Goal: Find specific page/section: Find specific page/section

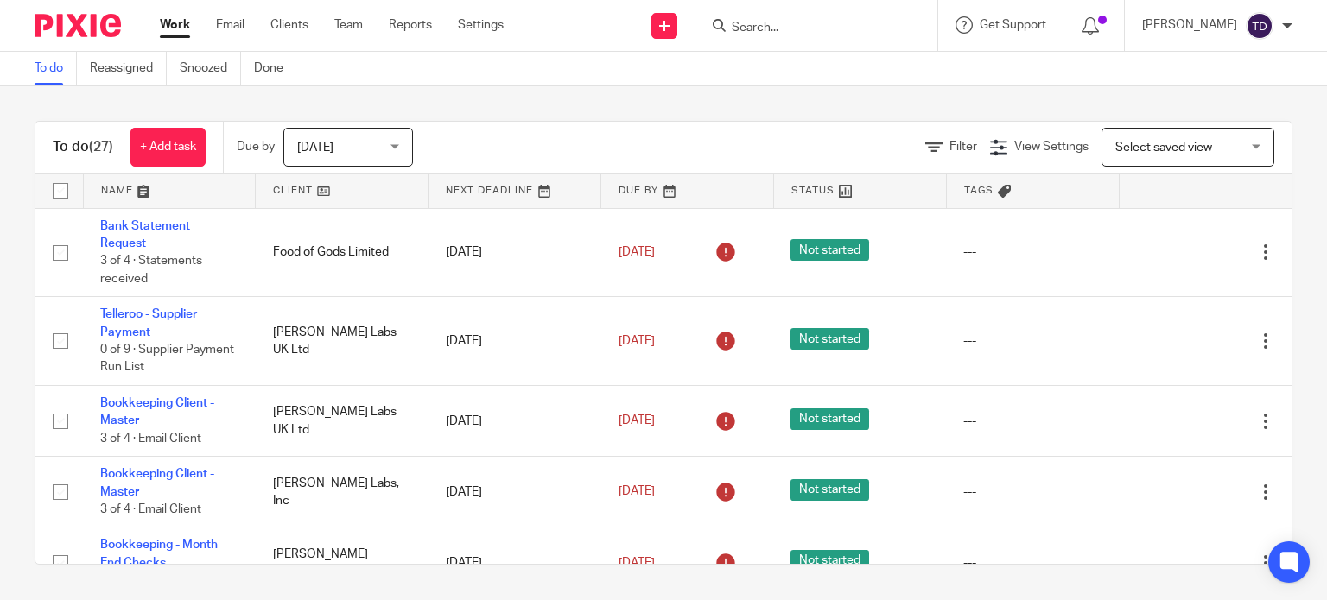
click at [877, 25] on input "Search" at bounding box center [808, 29] width 156 height 16
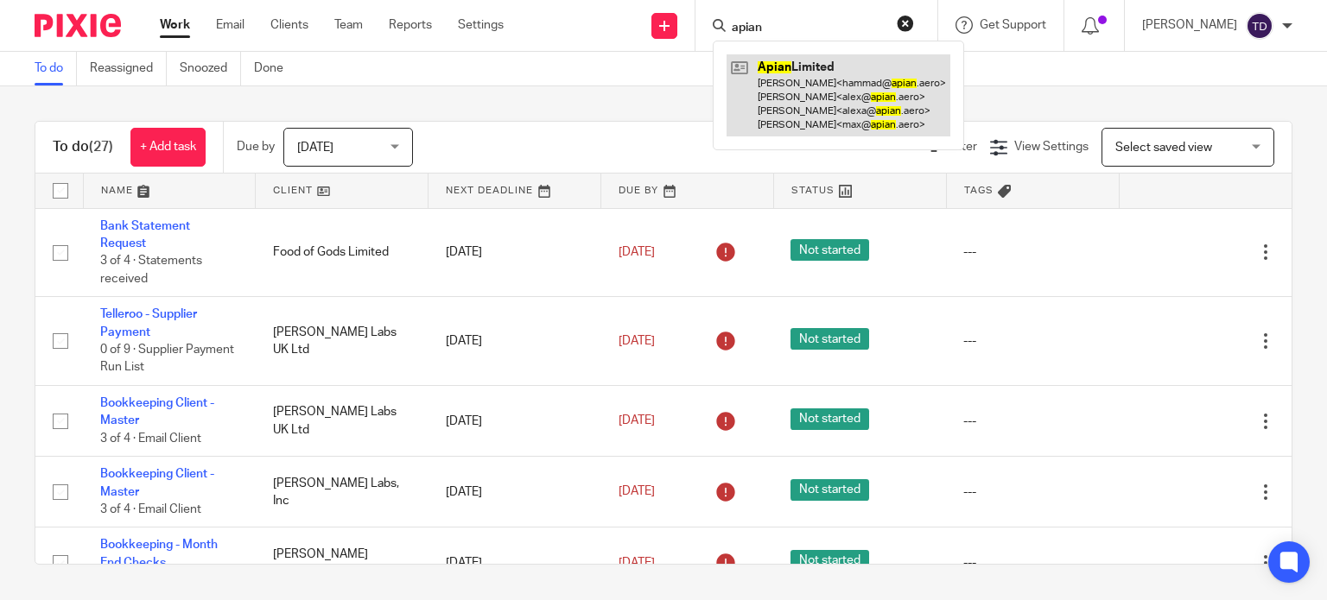
type input "apian"
click at [785, 104] on link at bounding box center [839, 95] width 224 height 82
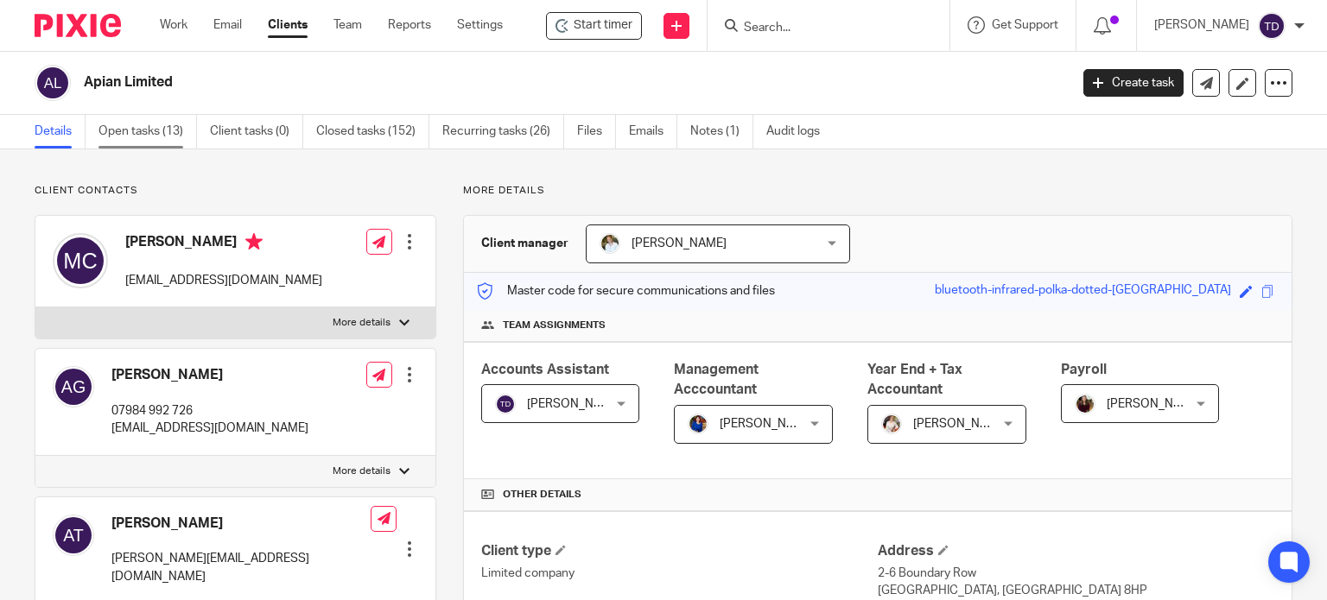
click at [166, 143] on link "Open tasks (13)" at bounding box center [147, 132] width 98 height 34
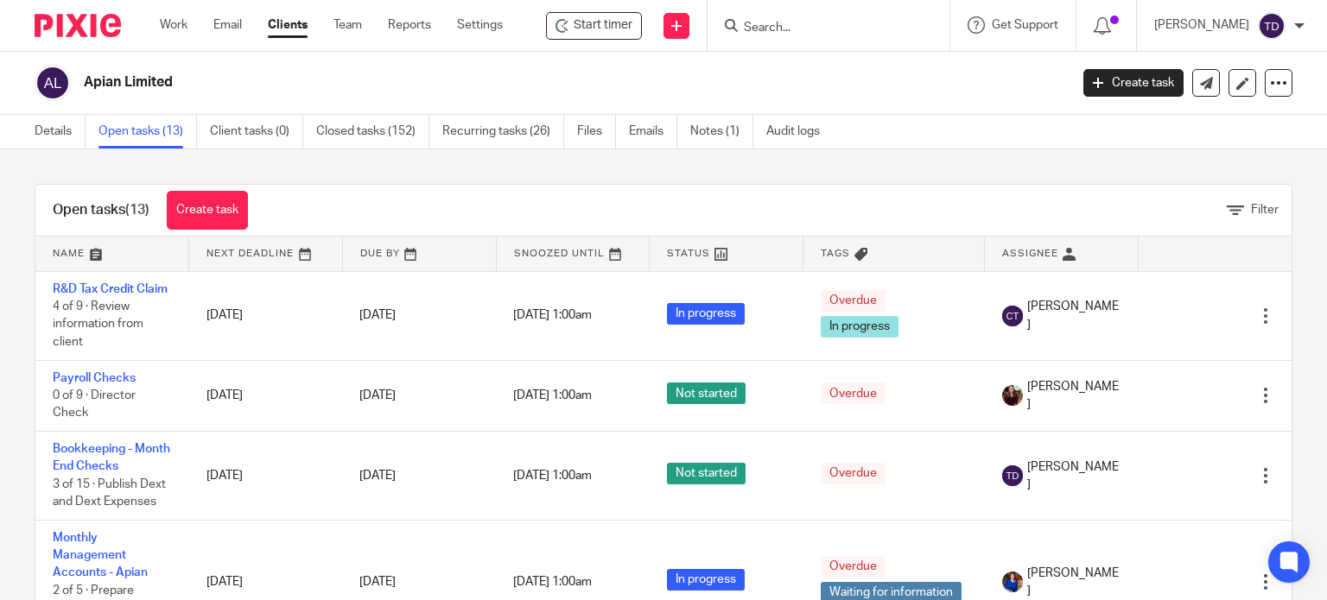
click at [31, 128] on div "Details Open tasks (13) Client tasks (0) Closed tasks (152) Recurring tasks (26…" at bounding box center [431, 132] width 863 height 34
click at [64, 134] on link "Details" at bounding box center [60, 132] width 51 height 34
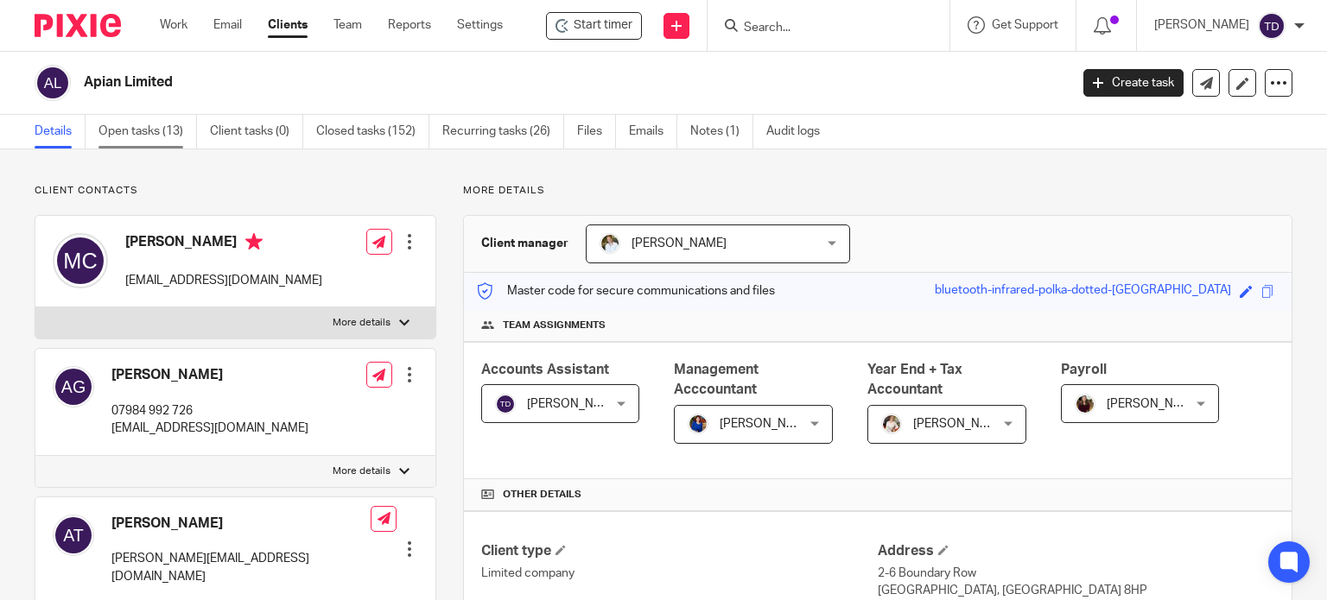
click at [168, 137] on link "Open tasks (13)" at bounding box center [147, 132] width 98 height 34
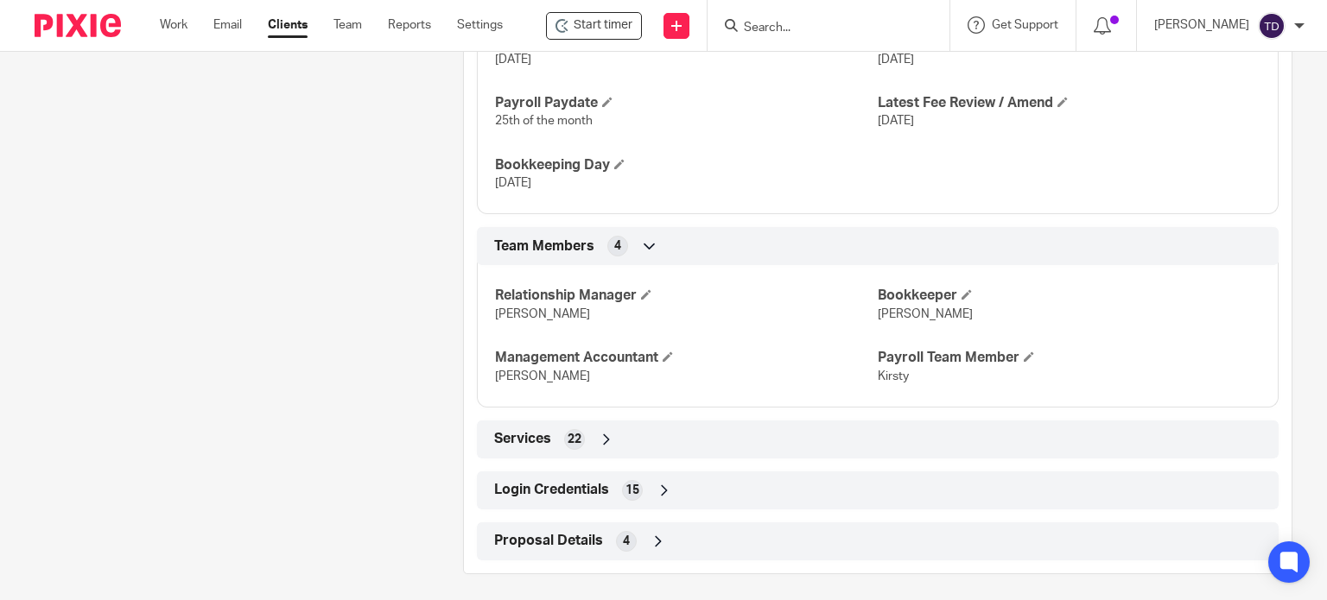
scroll to position [1279, 0]
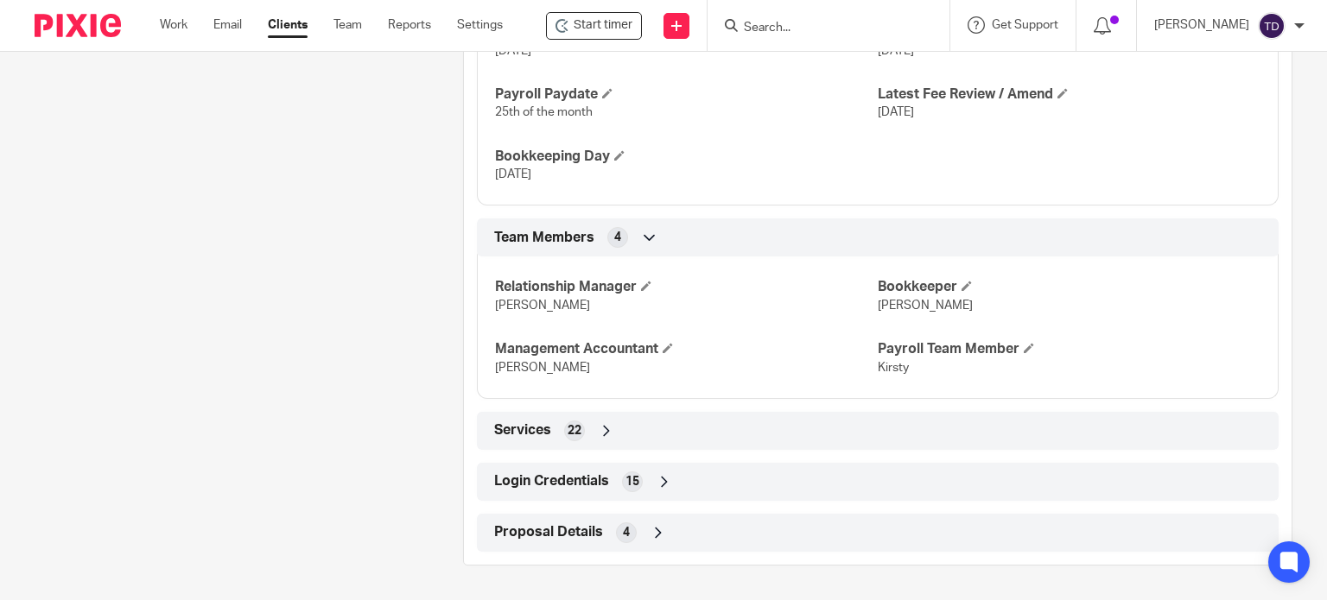
click at [562, 489] on span "Login Credentials" at bounding box center [551, 482] width 115 height 18
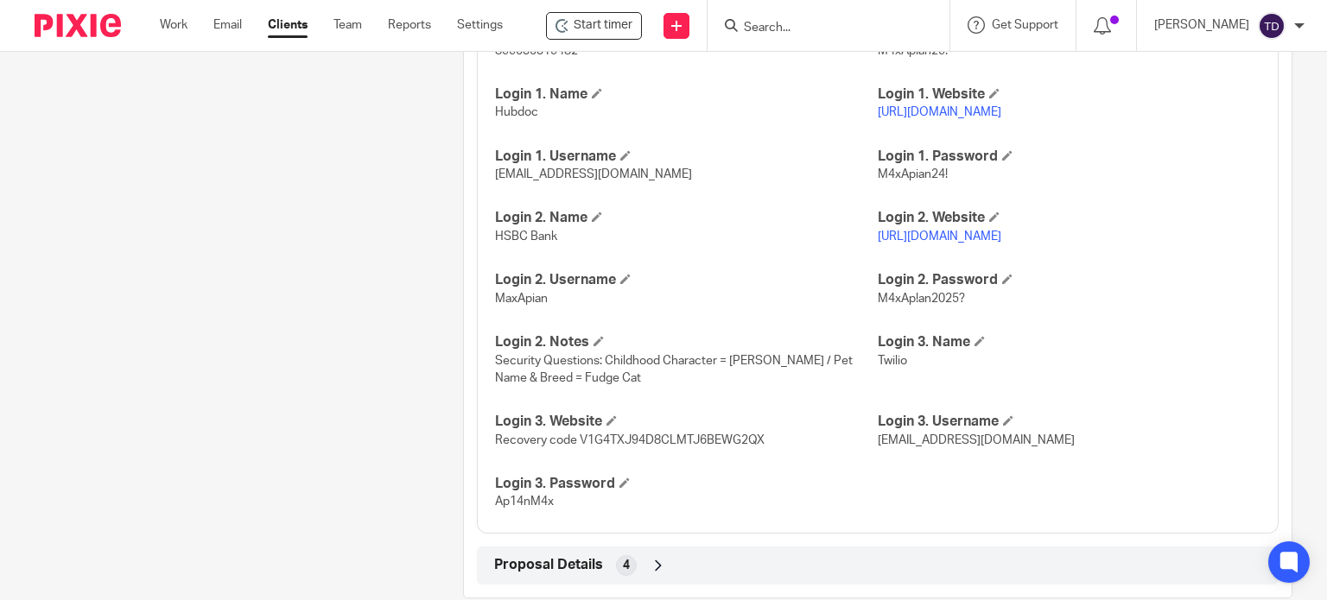
scroll to position [1810, 0]
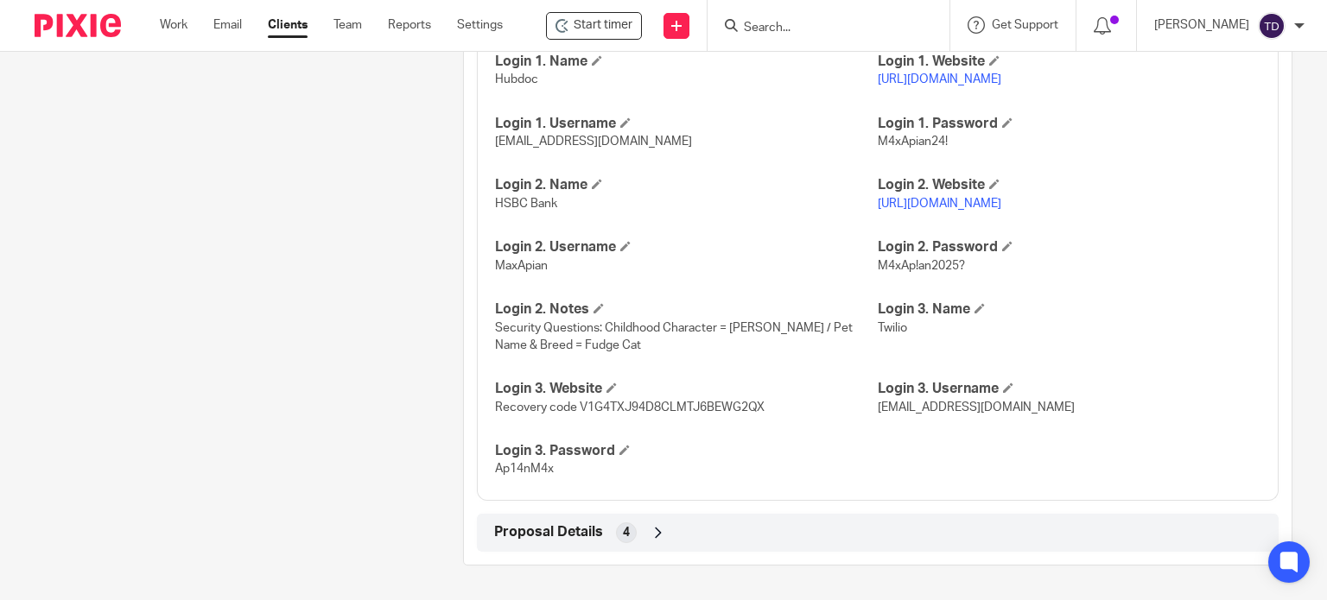
click at [636, 525] on div "Proposal Details 4" at bounding box center [878, 532] width 776 height 29
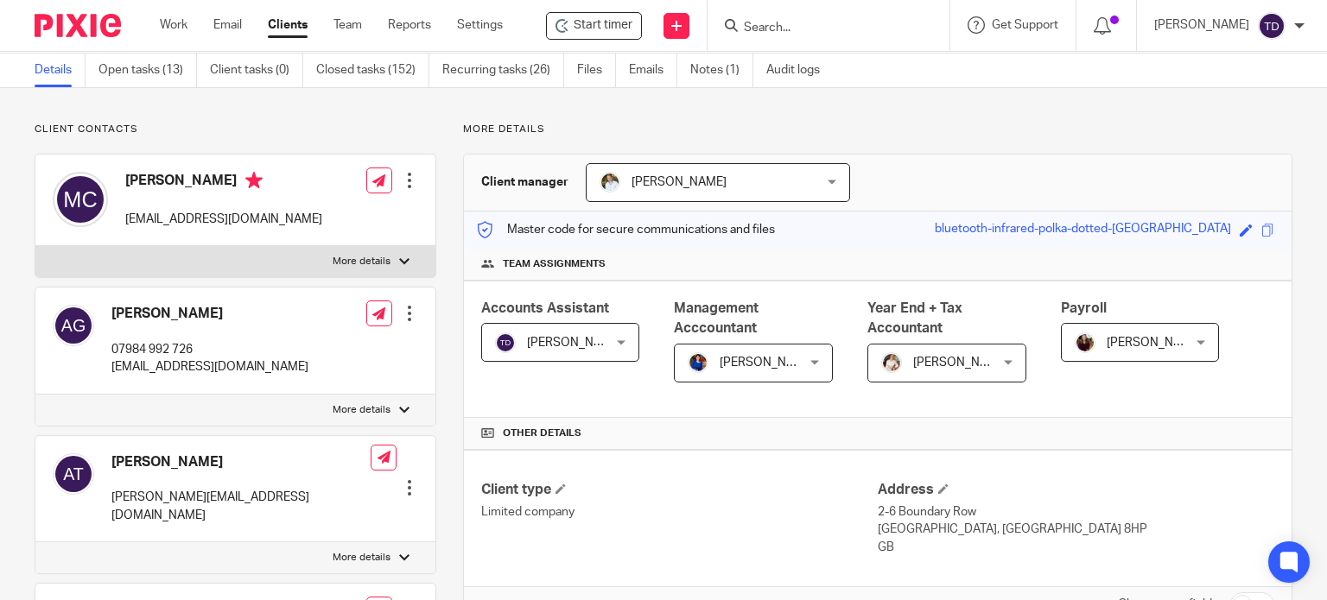
scroll to position [0, 0]
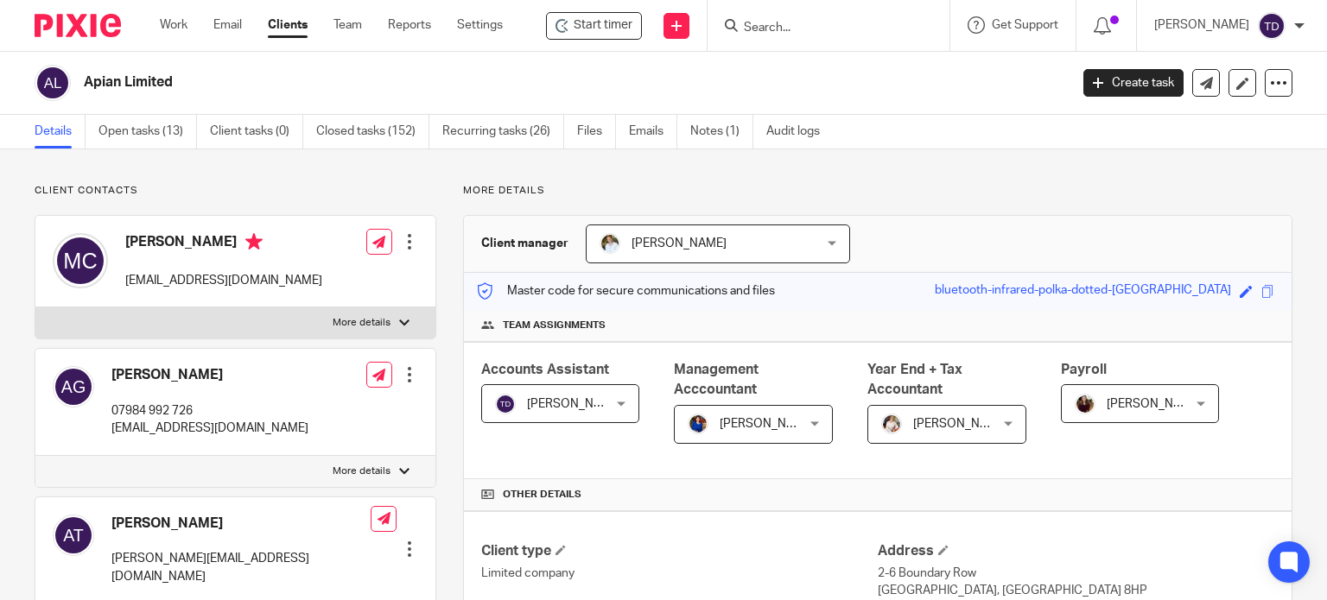
click at [159, 79] on h2 "Apian Limited" at bounding box center [473, 82] width 779 height 18
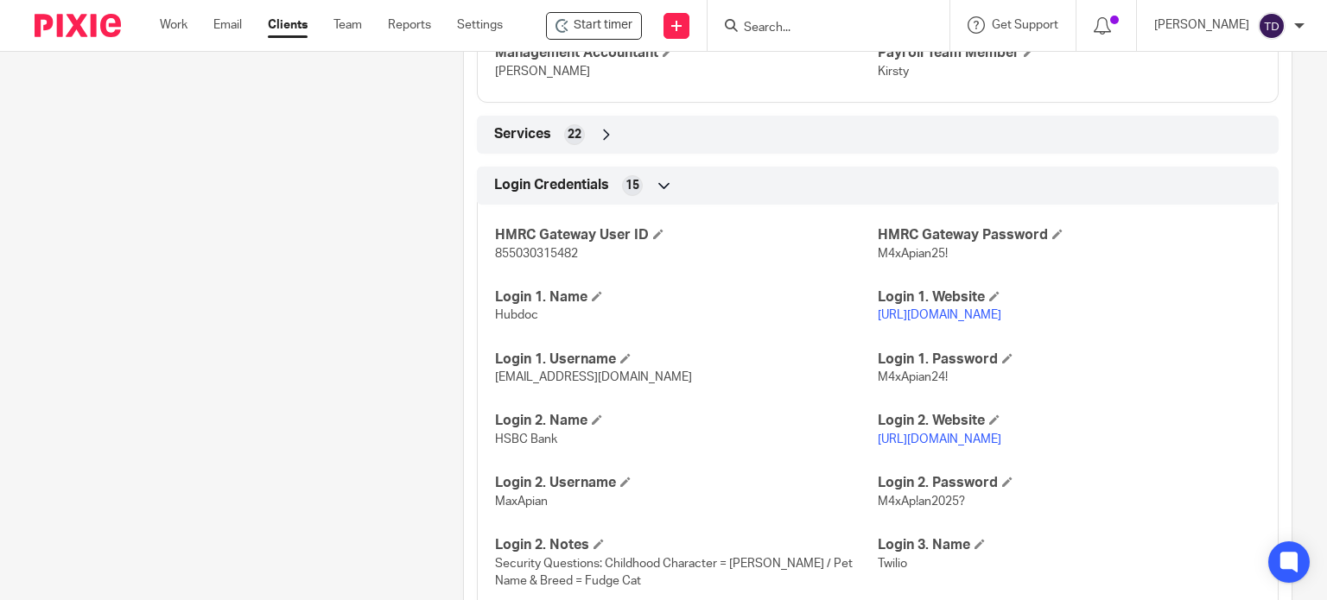
scroll to position [1469, 0]
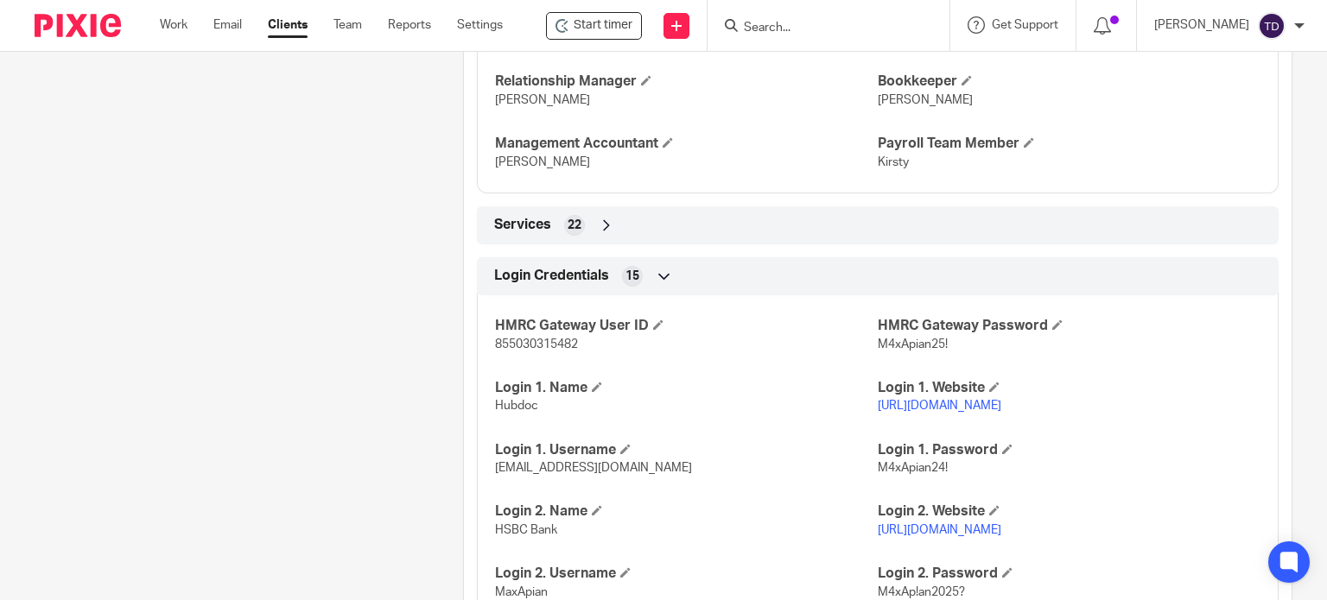
click at [598, 234] on icon at bounding box center [606, 225] width 17 height 17
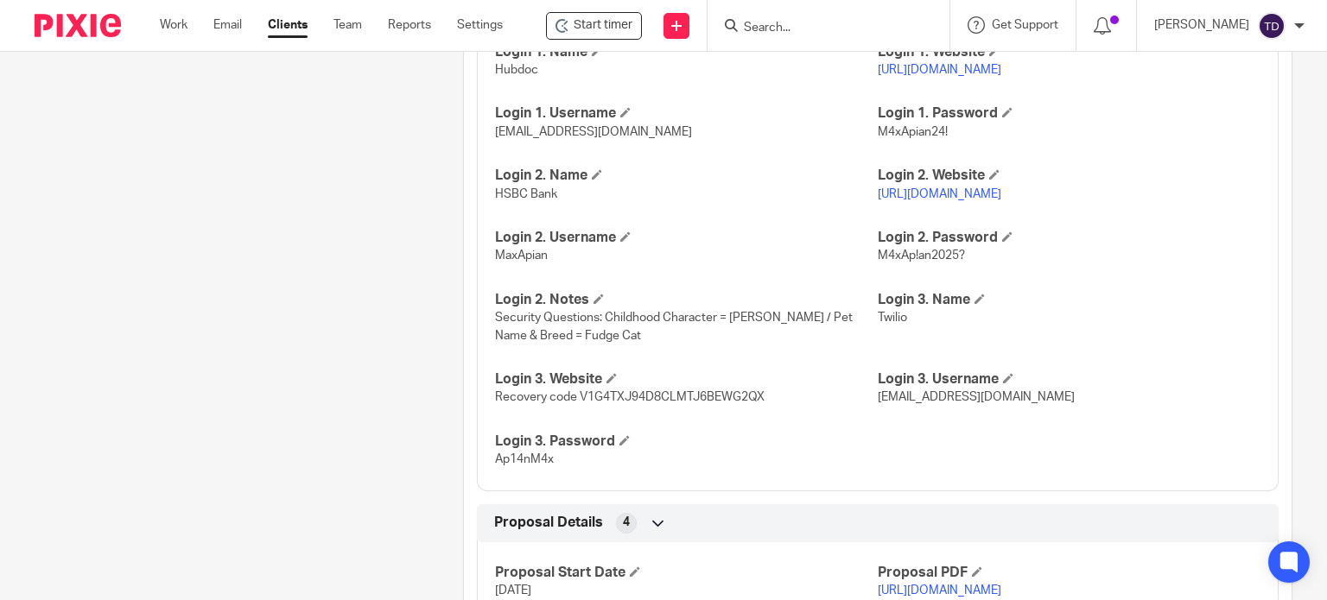
scroll to position [2706, 0]
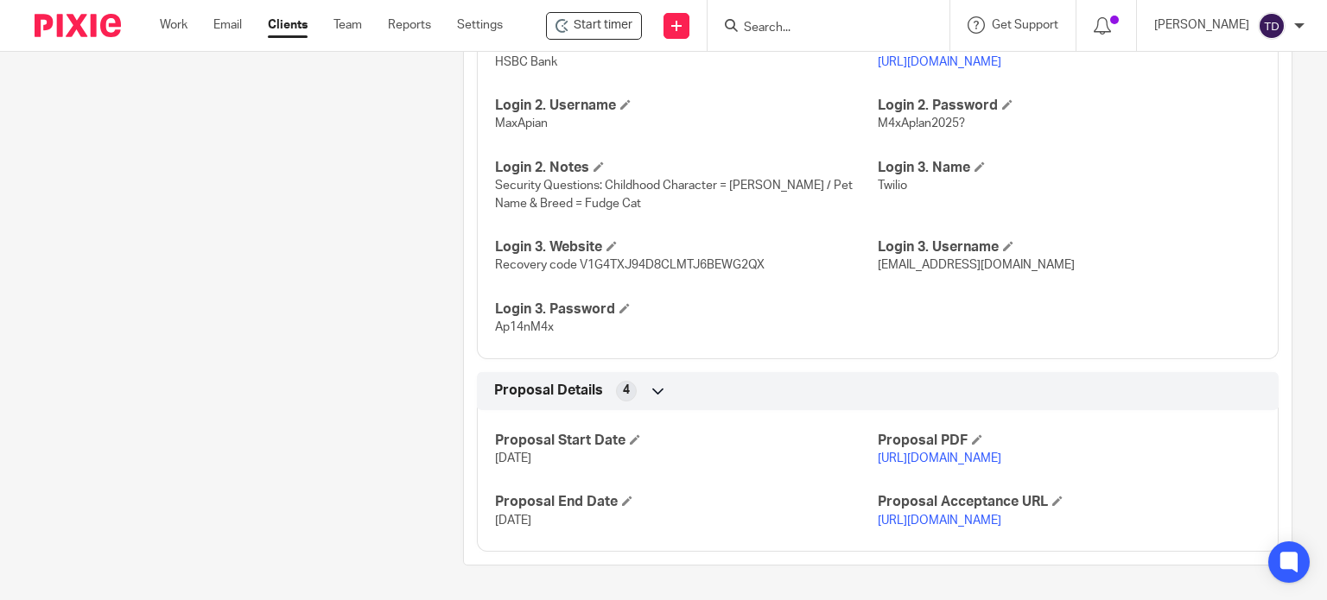
click at [652, 383] on icon at bounding box center [658, 391] width 17 height 17
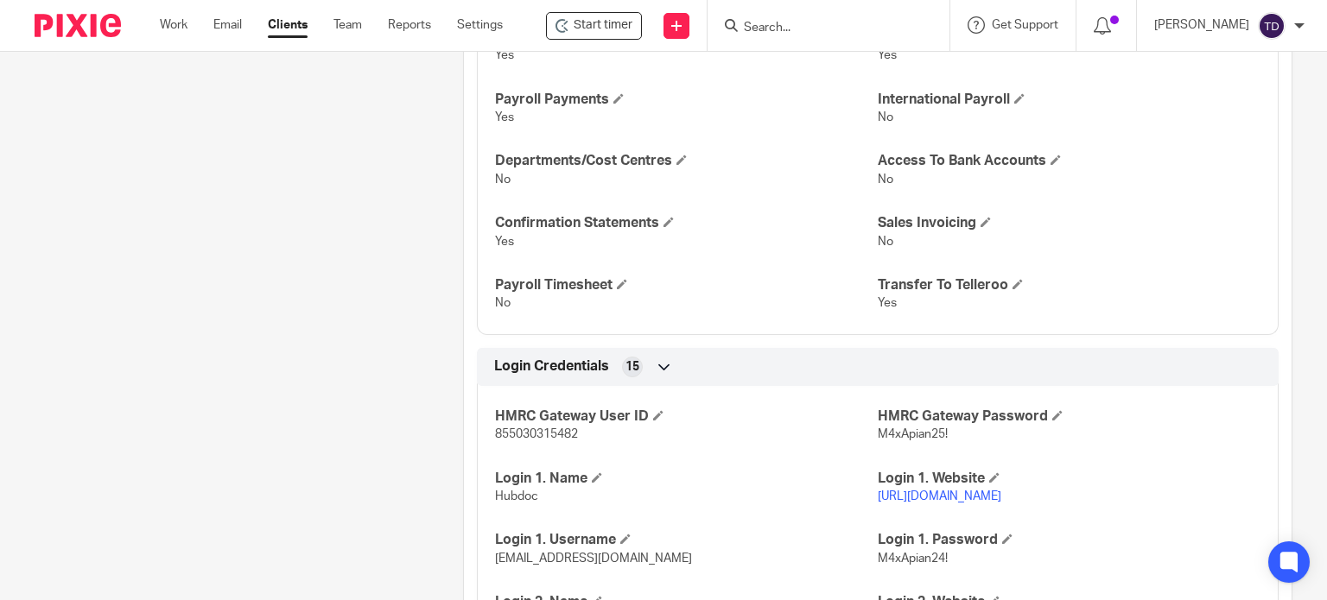
click at [656, 376] on icon at bounding box center [664, 367] width 17 height 17
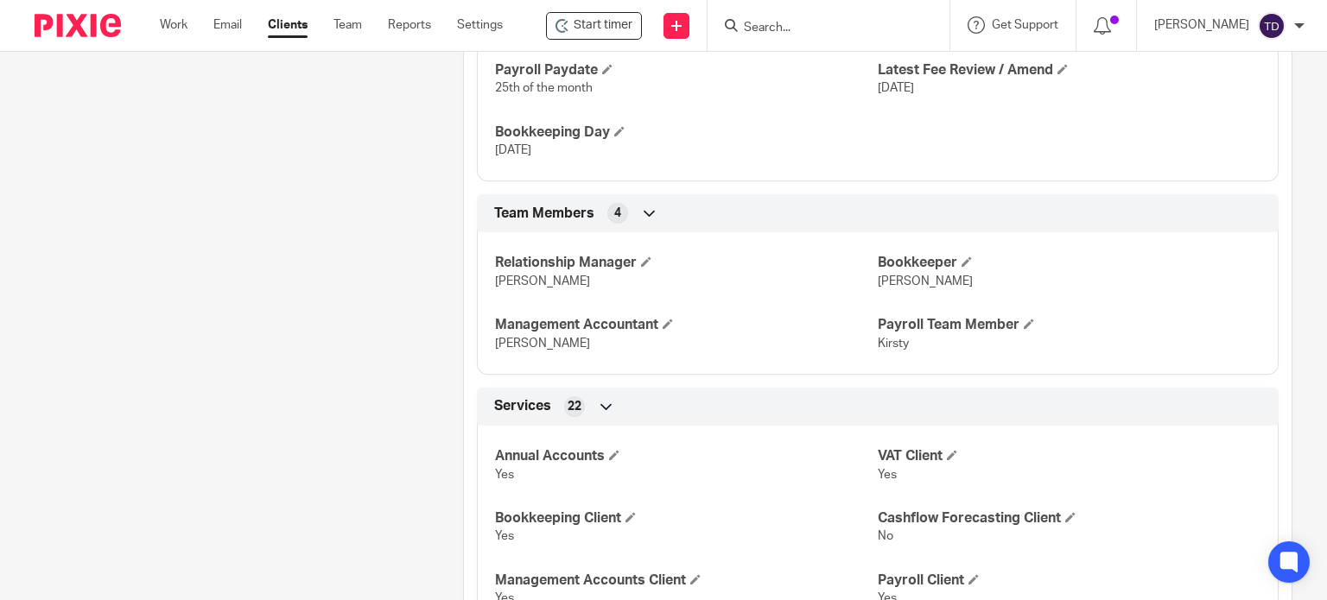
click at [600, 416] on icon at bounding box center [606, 406] width 17 height 17
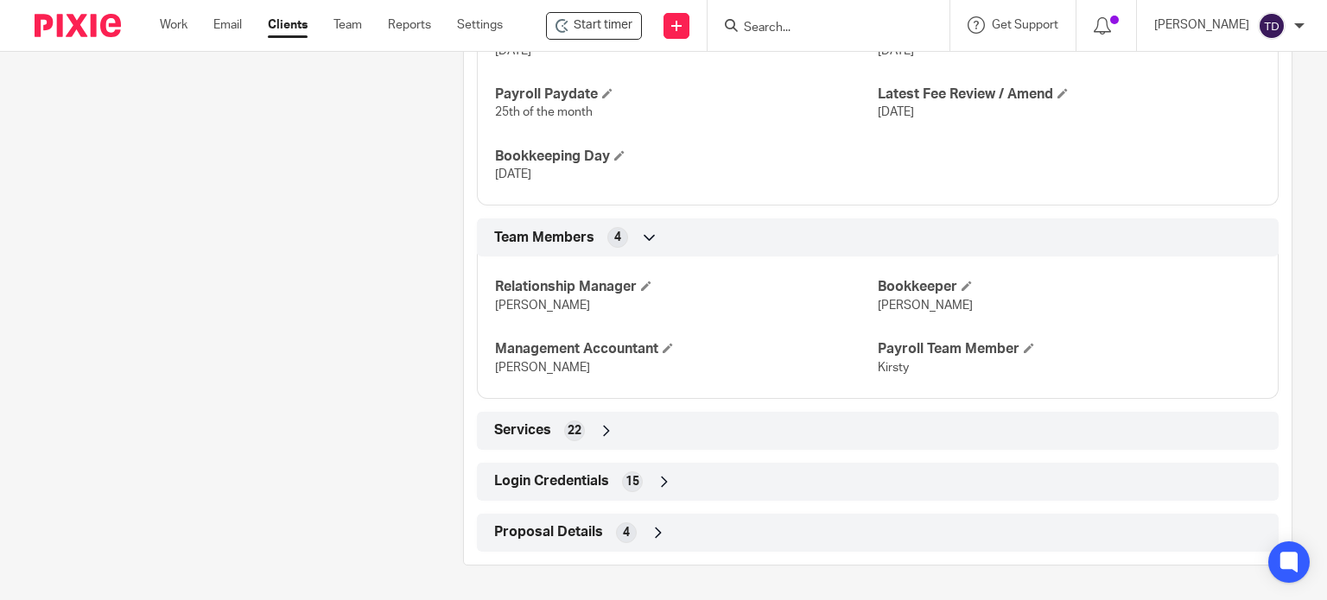
scroll to position [1279, 0]
click at [645, 245] on icon at bounding box center [649, 237] width 17 height 17
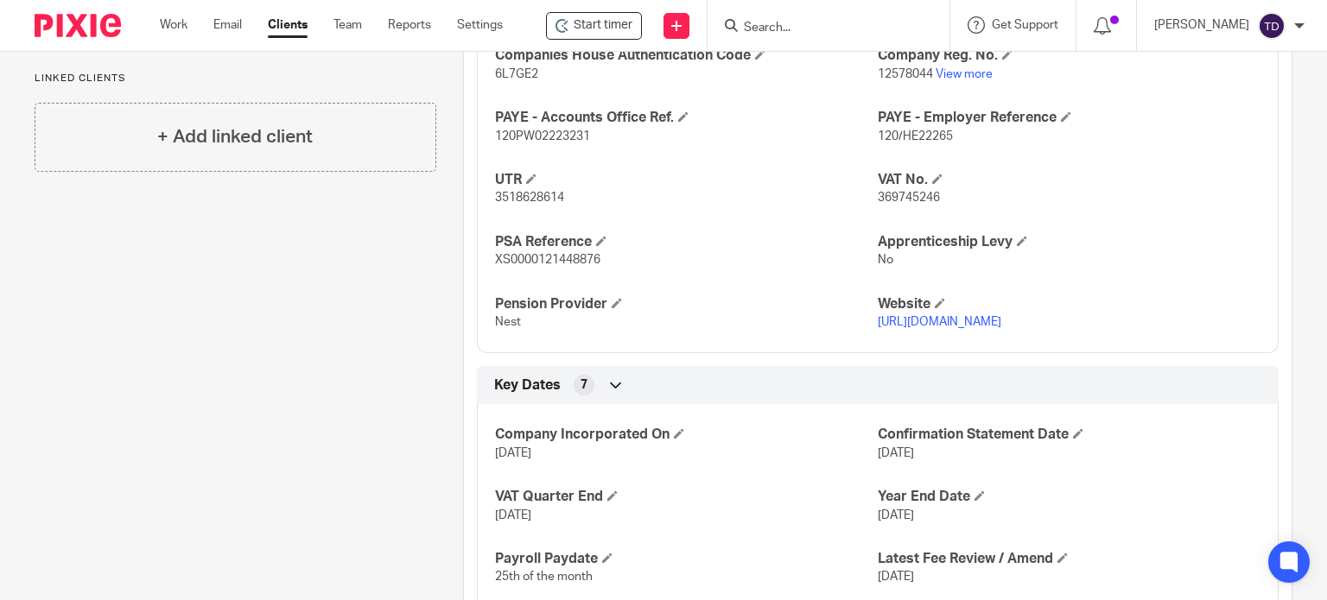
scroll to position [791, 0]
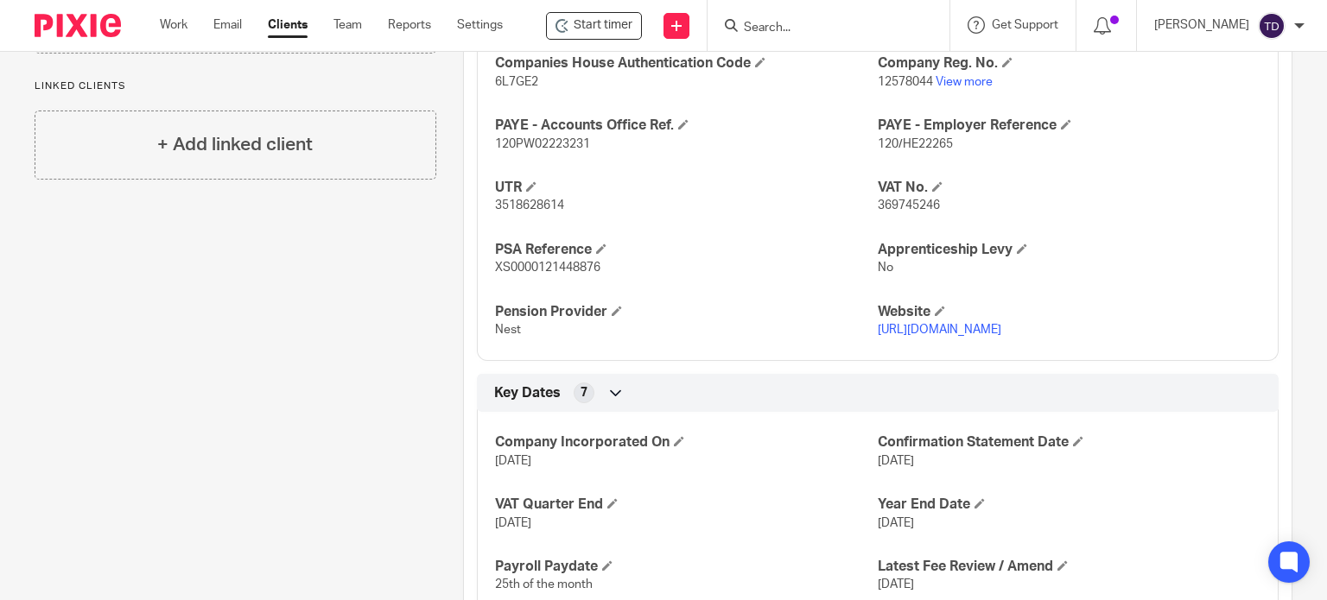
click at [615, 402] on icon at bounding box center [615, 392] width 17 height 17
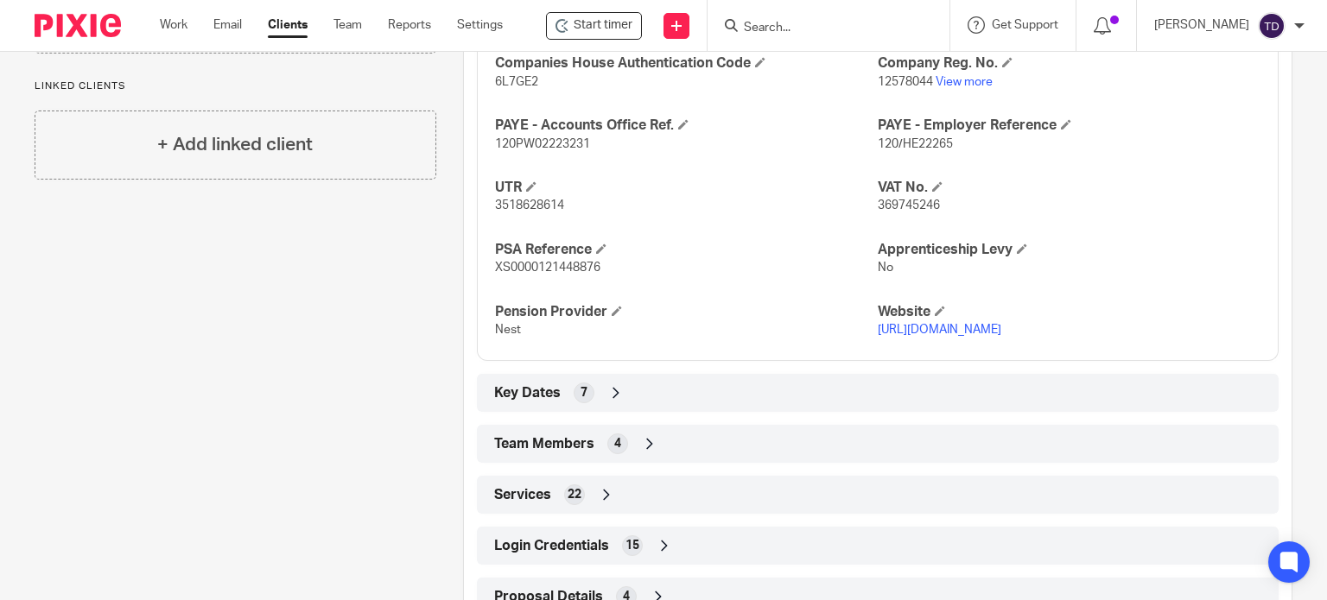
scroll to position [445, 0]
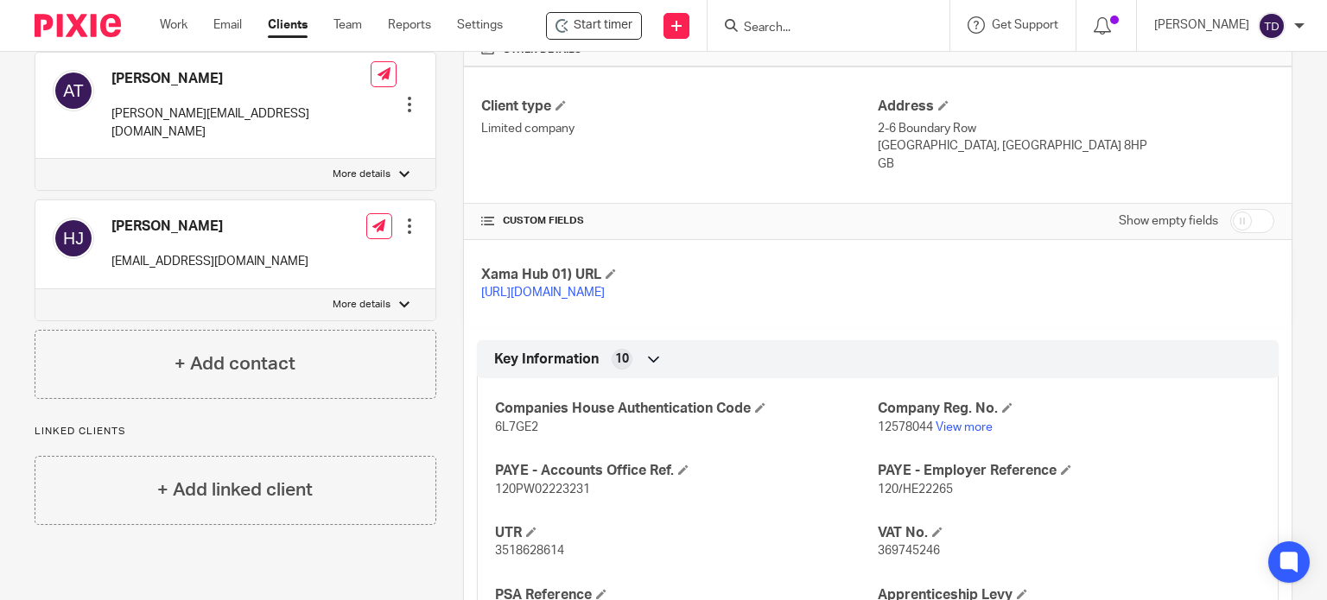
click at [646, 368] on icon at bounding box center [653, 359] width 17 height 17
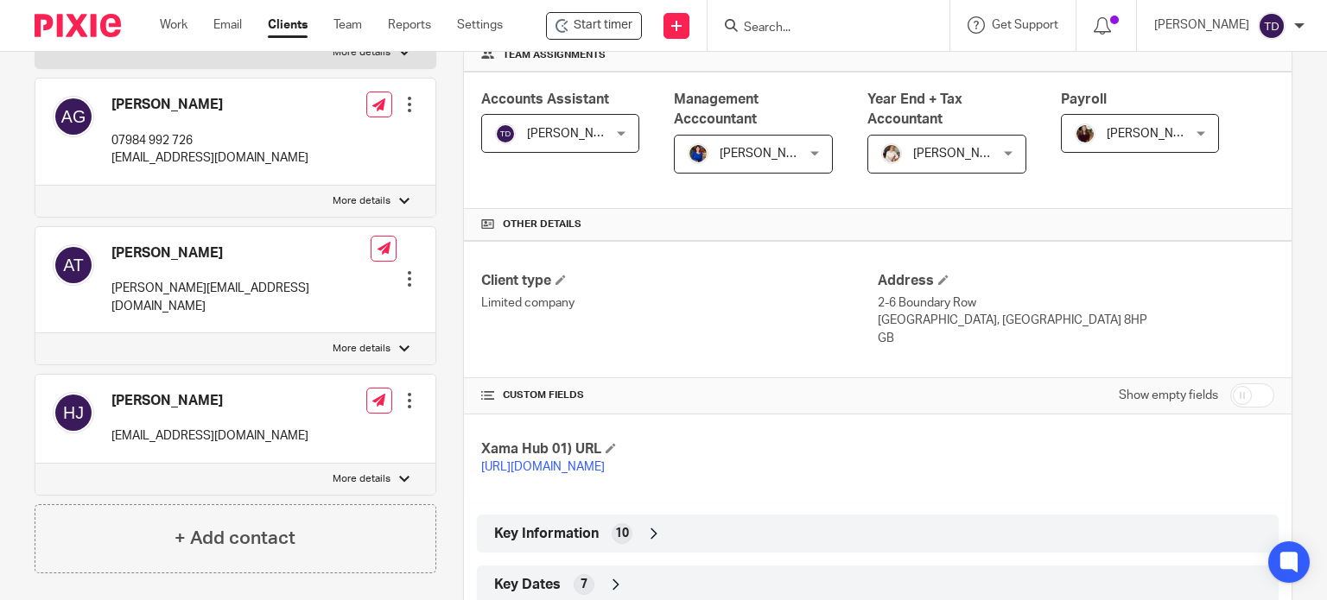
scroll to position [99, 0]
